Goal: Information Seeking & Learning: Find specific fact

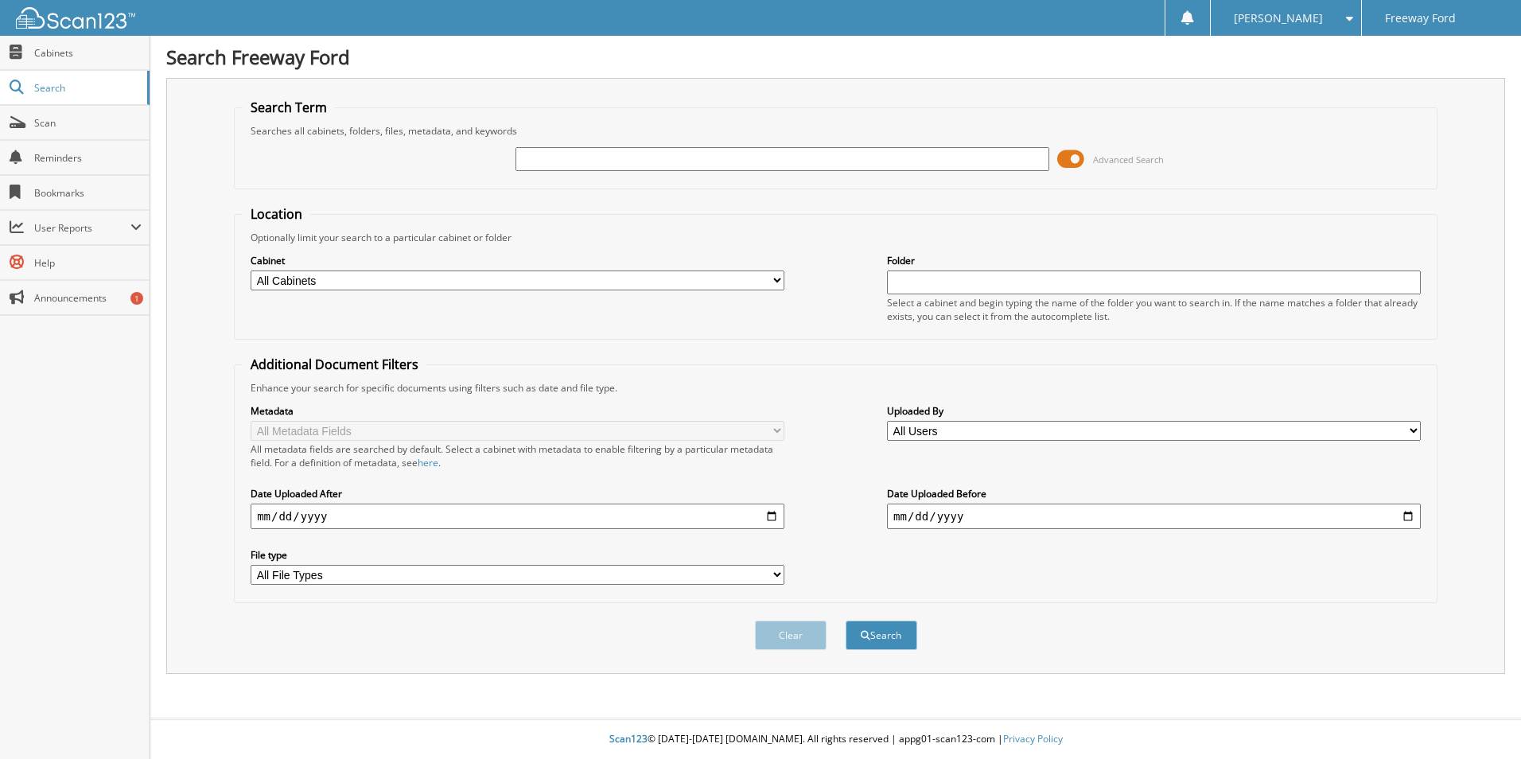
click at [616, 157] on input "text" at bounding box center [782, 159] width 534 height 24
type input "25t232"
click at [846, 620] on button "Search" at bounding box center [882, 634] width 72 height 29
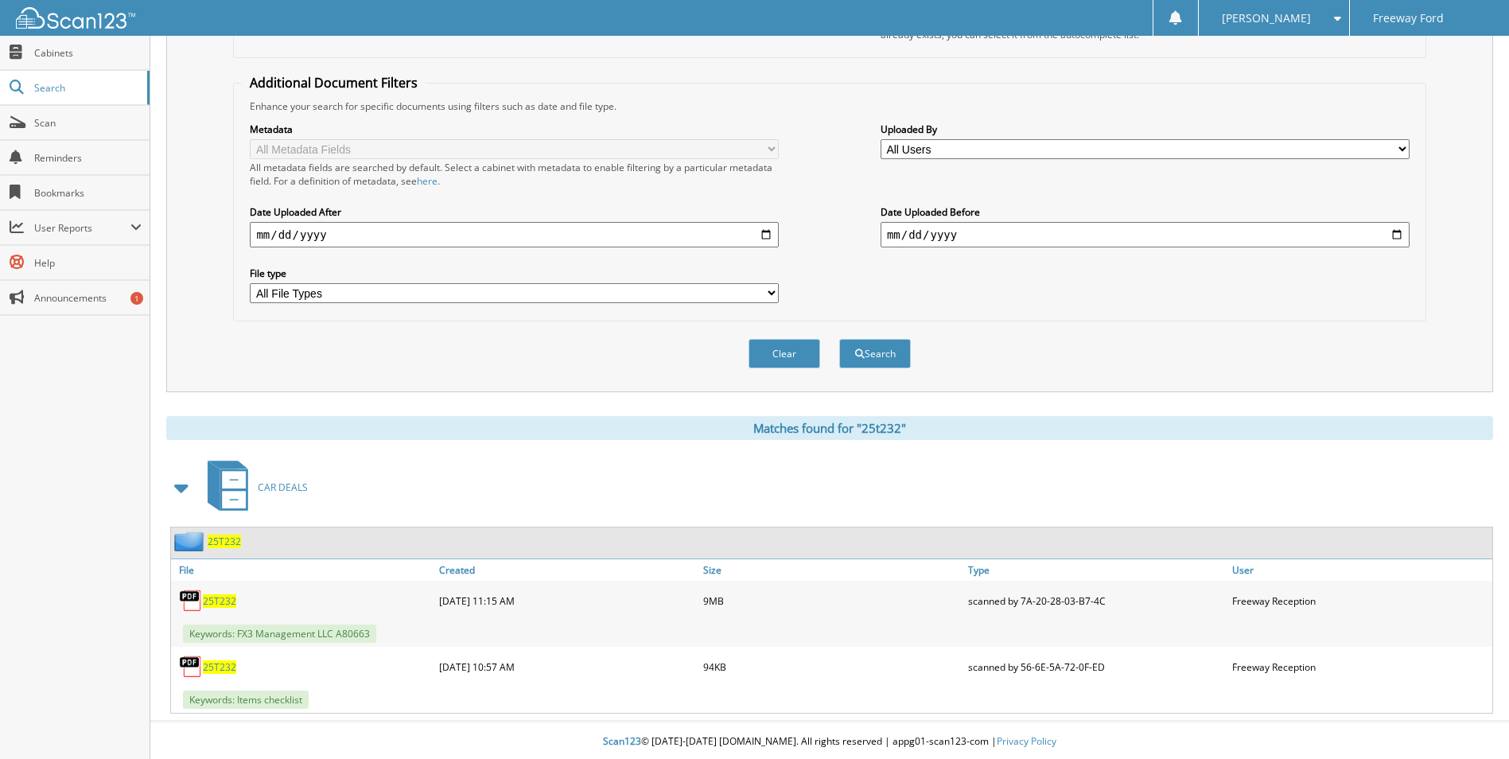
scroll to position [285, 0]
click at [219, 599] on span "25T232" at bounding box center [219, 599] width 33 height 14
